Goal: Find specific page/section: Find specific page/section

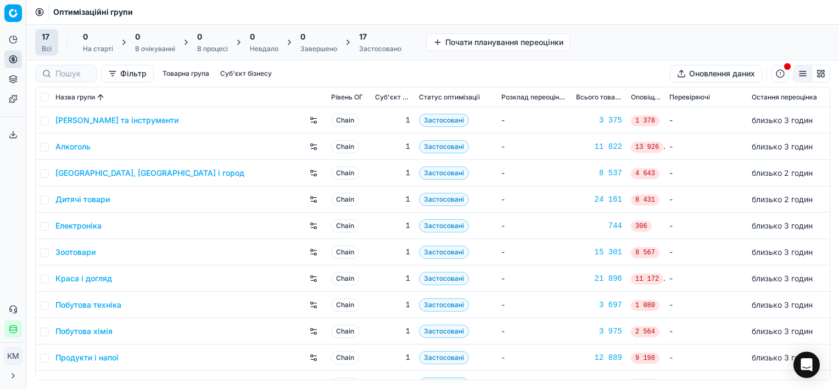
click at [96, 176] on link "[GEOGRAPHIC_DATA], [GEOGRAPHIC_DATA] і город" at bounding box center [149, 173] width 189 height 11
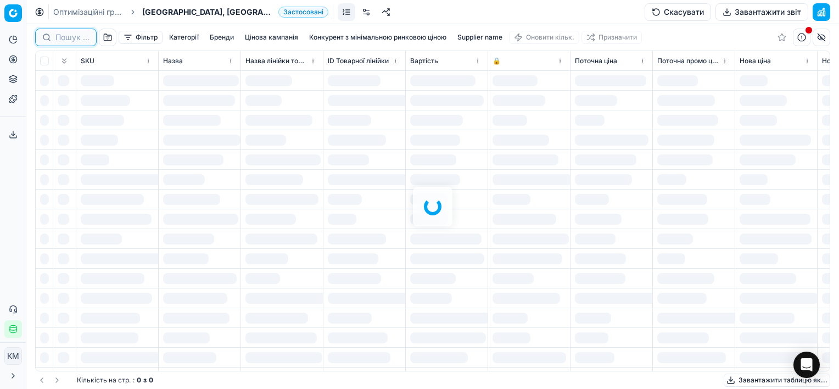
click at [70, 35] on input at bounding box center [72, 37] width 34 height 11
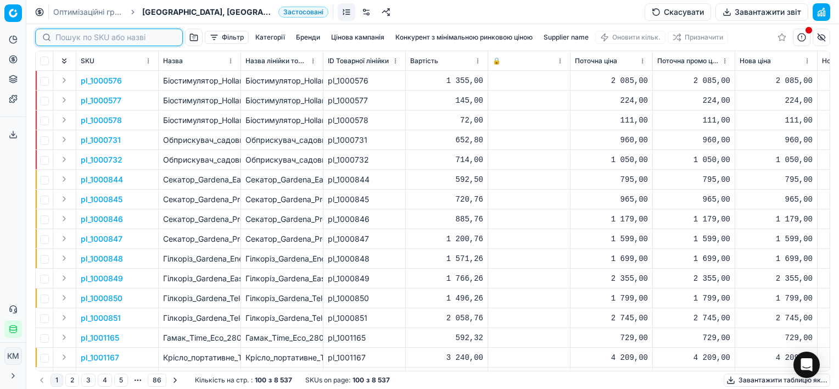
paste input "1436854"
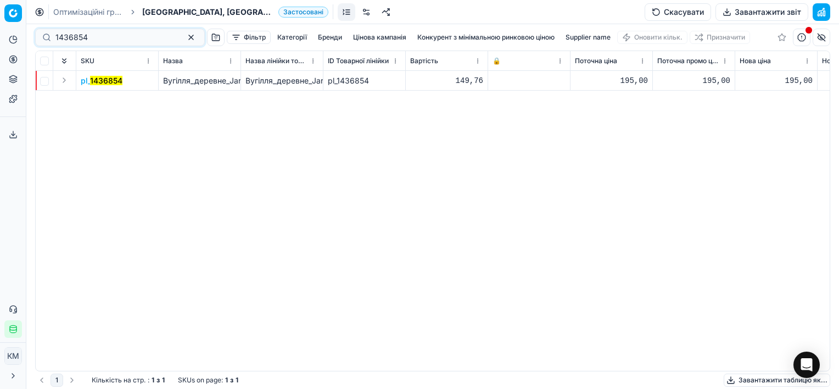
click at [62, 79] on button "Expand" at bounding box center [64, 80] width 13 height 13
click at [103, 102] on mark "1436854" at bounding box center [97, 100] width 32 height 9
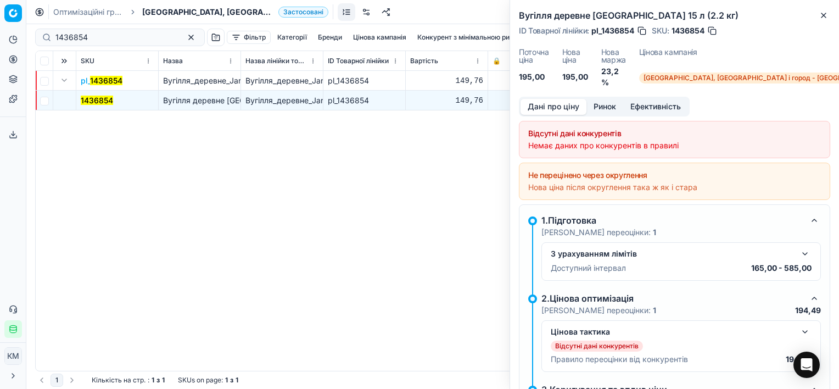
click at [343, 193] on div "pl_ 1436854 Вугілля_деревне_Jarrkoff_15_л_(2.2_кг) Вугілля_деревне_Jarrkoff_15_…" at bounding box center [433, 221] width 794 height 300
click at [826, 18] on icon "button" at bounding box center [823, 15] width 9 height 9
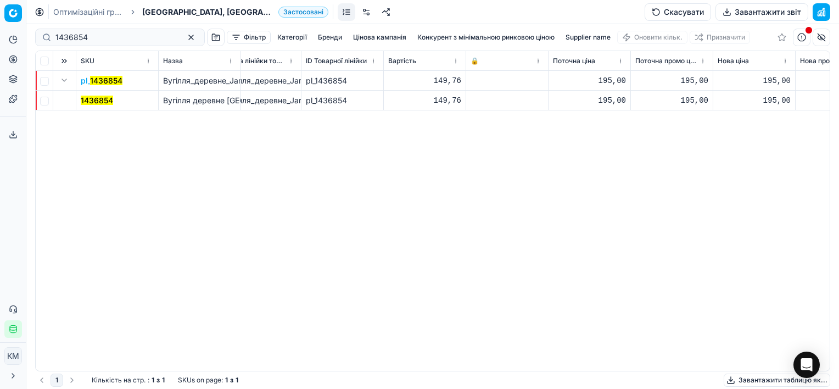
scroll to position [0, 13]
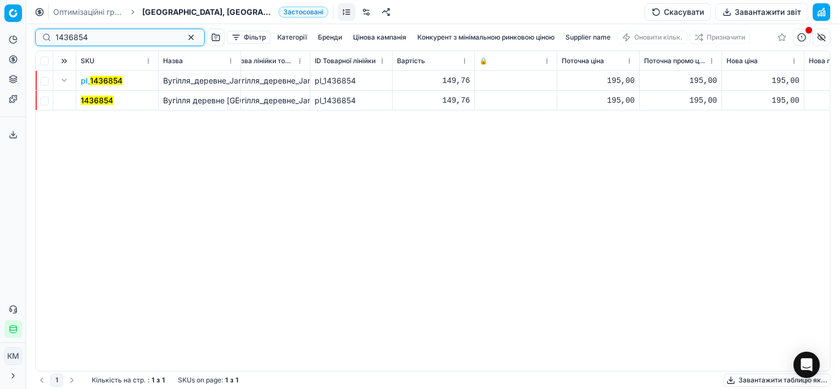
paste input "070115"
drag, startPoint x: 96, startPoint y: 35, endPoint x: 12, endPoint y: 40, distance: 84.1
click at [12, 40] on div "Pricing platform Аналітика Цінова оптимізація Асортимент продукції Шаблони Серв…" at bounding box center [419, 194] width 839 height 389
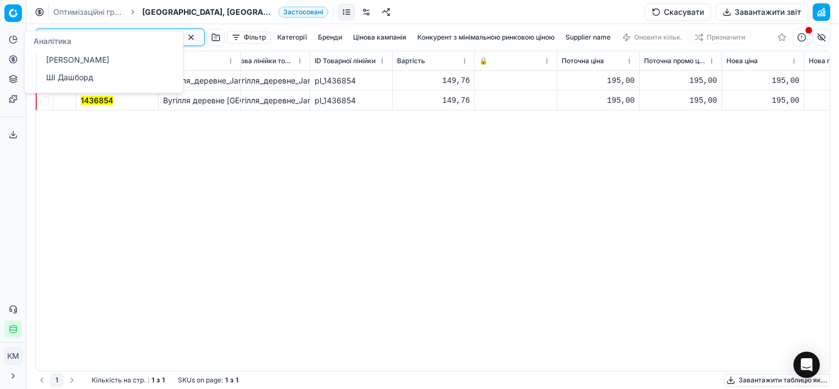
type input "1070115"
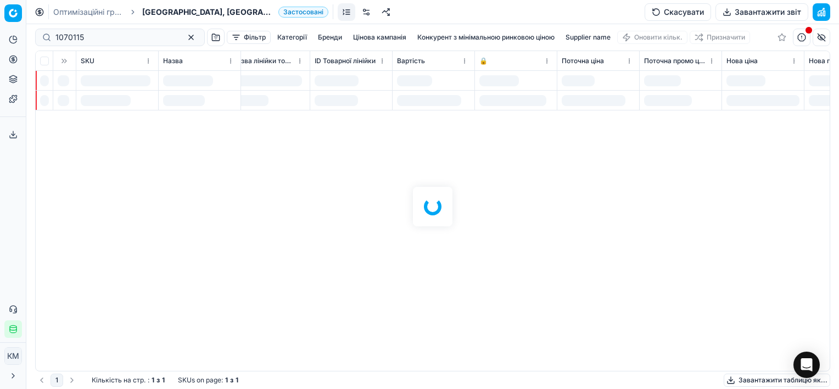
click at [112, 24] on div "Оптимізаційні групи Дача, сад і город Застосовані Скасувати Завантажити звіт 10…" at bounding box center [432, 194] width 813 height 389
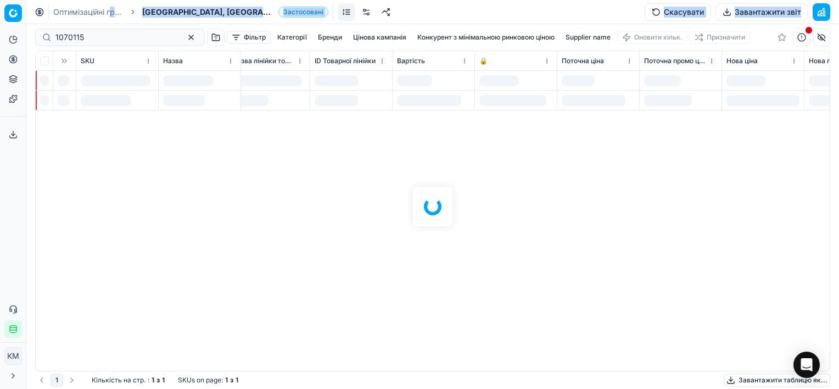
drag, startPoint x: 112, startPoint y: 24, endPoint x: 97, endPoint y: 34, distance: 18.6
click at [97, 34] on div at bounding box center [432, 206] width 813 height 365
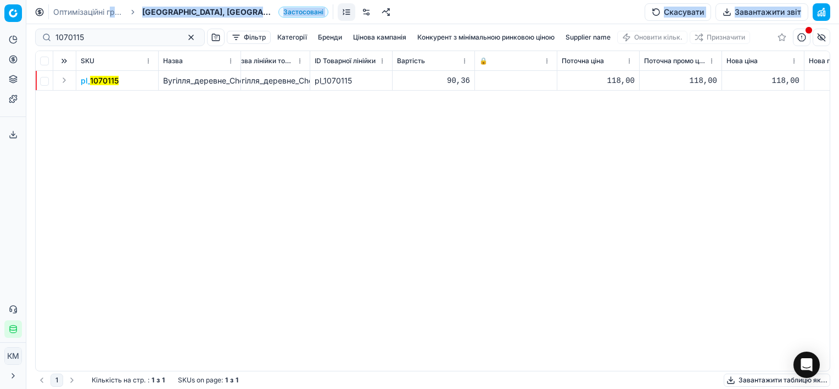
click at [64, 79] on button "Expand" at bounding box center [64, 80] width 13 height 13
